Goal: Use online tool/utility

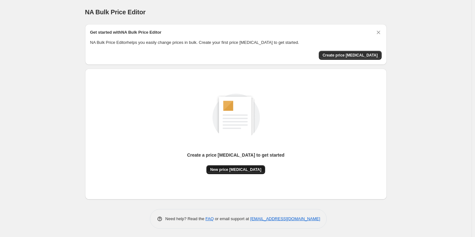
click at [238, 171] on span "New price [MEDICAL_DATA]" at bounding box center [235, 169] width 51 height 5
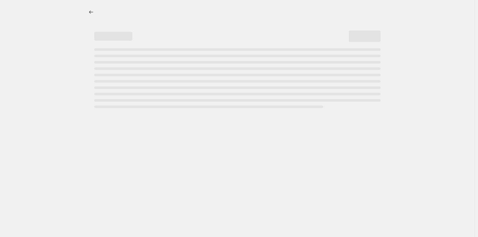
select select "percentage"
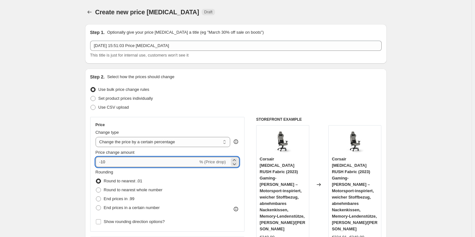
click at [149, 158] on input "-10" at bounding box center [147, 162] width 103 height 10
type input "-1"
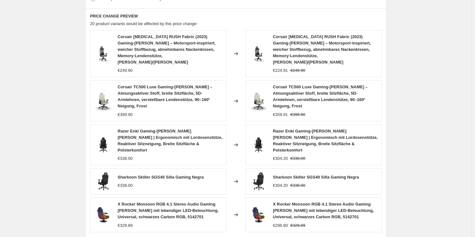
scroll to position [437, 0]
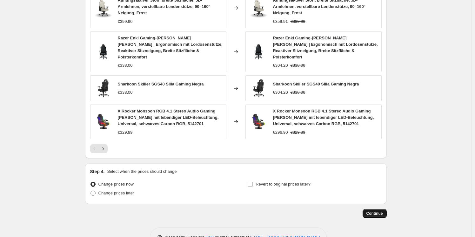
type input "-25"
click at [378, 211] on span "Continue" at bounding box center [374, 213] width 17 height 5
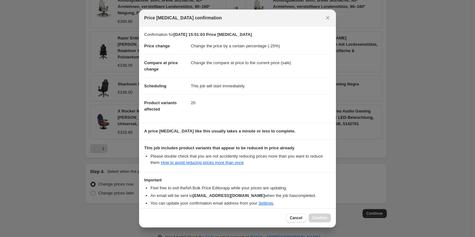
scroll to position [30, 0]
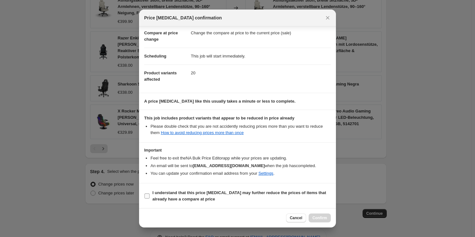
click at [204, 190] on b "I understand that this price [MEDICAL_DATA] may further reduce the prices of it…" at bounding box center [239, 195] width 174 height 11
click at [149, 193] on input "I understand that this price [MEDICAL_DATA] may further reduce the prices of it…" at bounding box center [146, 195] width 5 height 5
checkbox input "true"
click at [315, 214] on button "Confirm" at bounding box center [319, 217] width 22 height 9
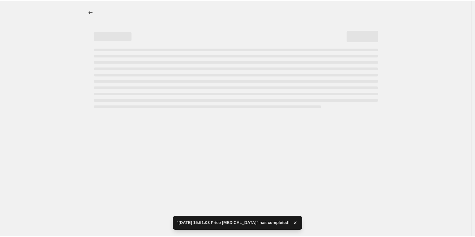
select select "percentage"
